Goal: Check status: Check status

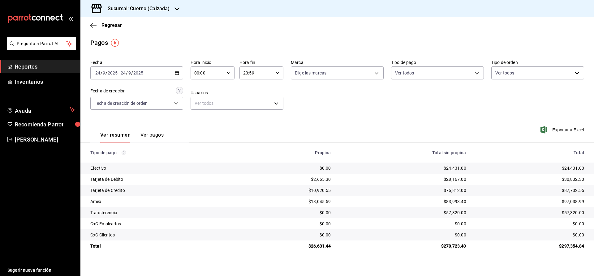
click at [117, 10] on h3 "Sucursal: Cuerno (Calzada)" at bounding box center [136, 8] width 67 height 7
click at [97, 42] on span "Clavadito (Calzada)" at bounding box center [104, 40] width 39 height 6
click at [47, 66] on span "Reportes" at bounding box center [45, 66] width 60 height 8
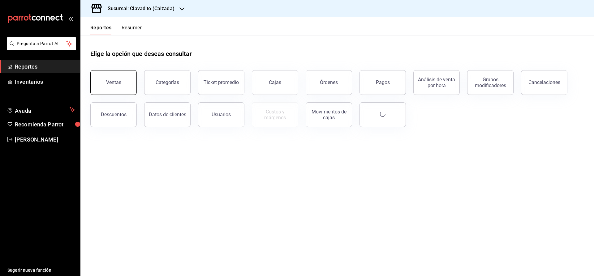
click at [107, 84] on div "Ventas" at bounding box center [113, 82] width 15 height 6
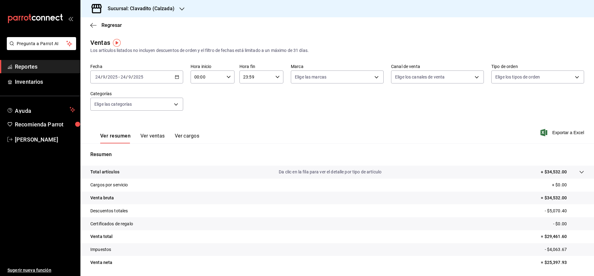
click at [118, 10] on h3 "Sucursal: Clavadito (Calzada)" at bounding box center [139, 8] width 72 height 7
click at [95, 27] on span "Cuerno (Calzada)" at bounding box center [102, 27] width 34 height 6
click at [174, 75] on div "2025-09-24 24 / 9 / 2025 - 2025-09-24 24 / 9 / 2025" at bounding box center [136, 77] width 93 height 13
click at [274, 97] on div "Fecha 2025-09-24 24 / 9 / 2025 - 2025-09-24 24 / 9 / 2025 Hora inicio 00:00 Hor…" at bounding box center [337, 91] width 494 height 54
click at [176, 76] on icon "button" at bounding box center [177, 77] width 4 height 4
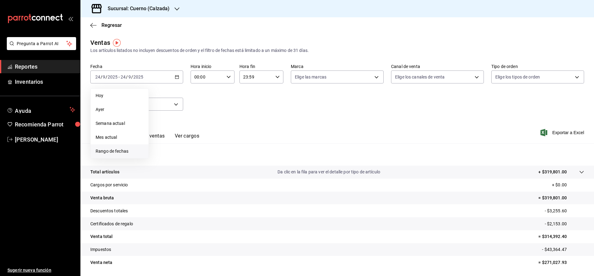
click at [127, 148] on li "Rango de fechas" at bounding box center [120, 151] width 58 height 14
click at [182, 158] on abbr "24" at bounding box center [184, 159] width 4 height 4
click at [193, 159] on abbr "25" at bounding box center [194, 159] width 4 height 4
click at [229, 76] on icon "button" at bounding box center [228, 77] width 4 height 4
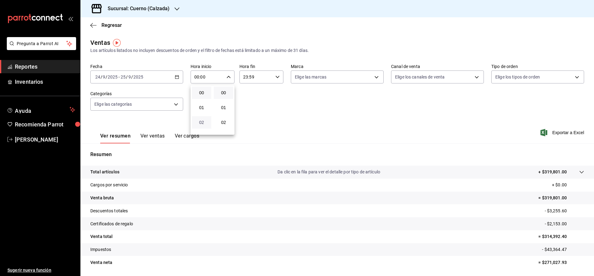
click at [202, 125] on span "02" at bounding box center [201, 122] width 12 height 5
type input "02:00"
click at [222, 92] on span "00" at bounding box center [223, 92] width 12 height 5
click at [277, 77] on div at bounding box center [297, 138] width 594 height 276
click at [277, 77] on \(Stroke\) "button" at bounding box center [278, 77] width 4 height 2
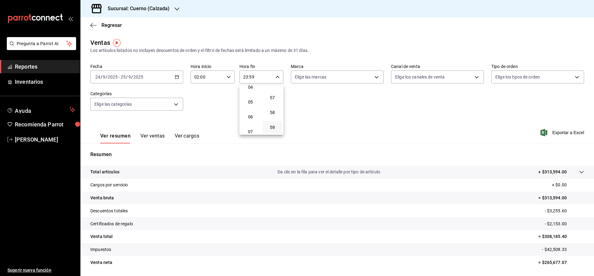
scroll to position [54, 0]
click at [254, 99] on span "04" at bounding box center [250, 97] width 12 height 5
click at [273, 93] on span "00" at bounding box center [272, 92] width 12 height 5
type input "04:00"
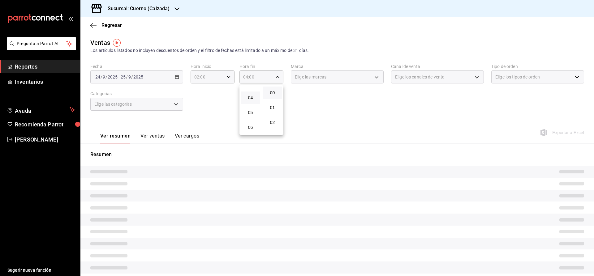
click at [345, 116] on div at bounding box center [297, 138] width 594 height 276
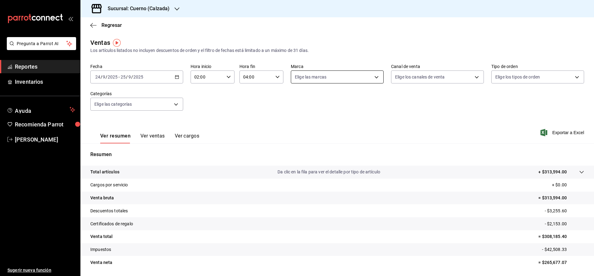
click at [316, 77] on body "Pregunta a Parrot AI Reportes Inventarios Ayuda Recomienda Parrot [PERSON_NAME]…" at bounding box center [297, 138] width 594 height 276
click at [319, 120] on span "Cuerno - Calzada" at bounding box center [344, 121] width 73 height 6
type input "b7ae777b-2dfc-42e0-9650-6cefdf37a424"
checkbox input "true"
click at [435, 120] on div at bounding box center [297, 138] width 594 height 276
